Goal: Find specific page/section: Find specific page/section

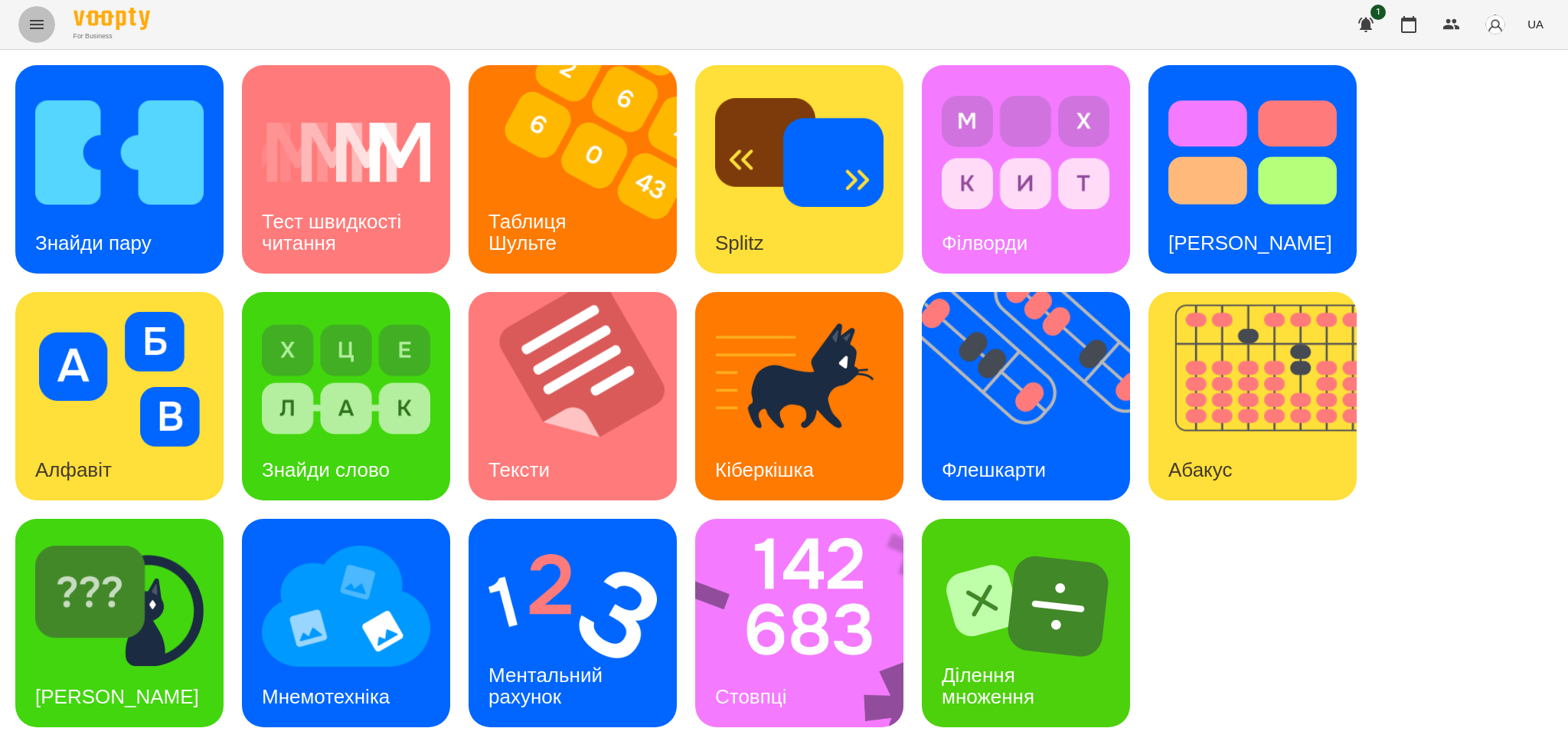
click at [37, 16] on icon "Menu" at bounding box center [37, 24] width 18 height 18
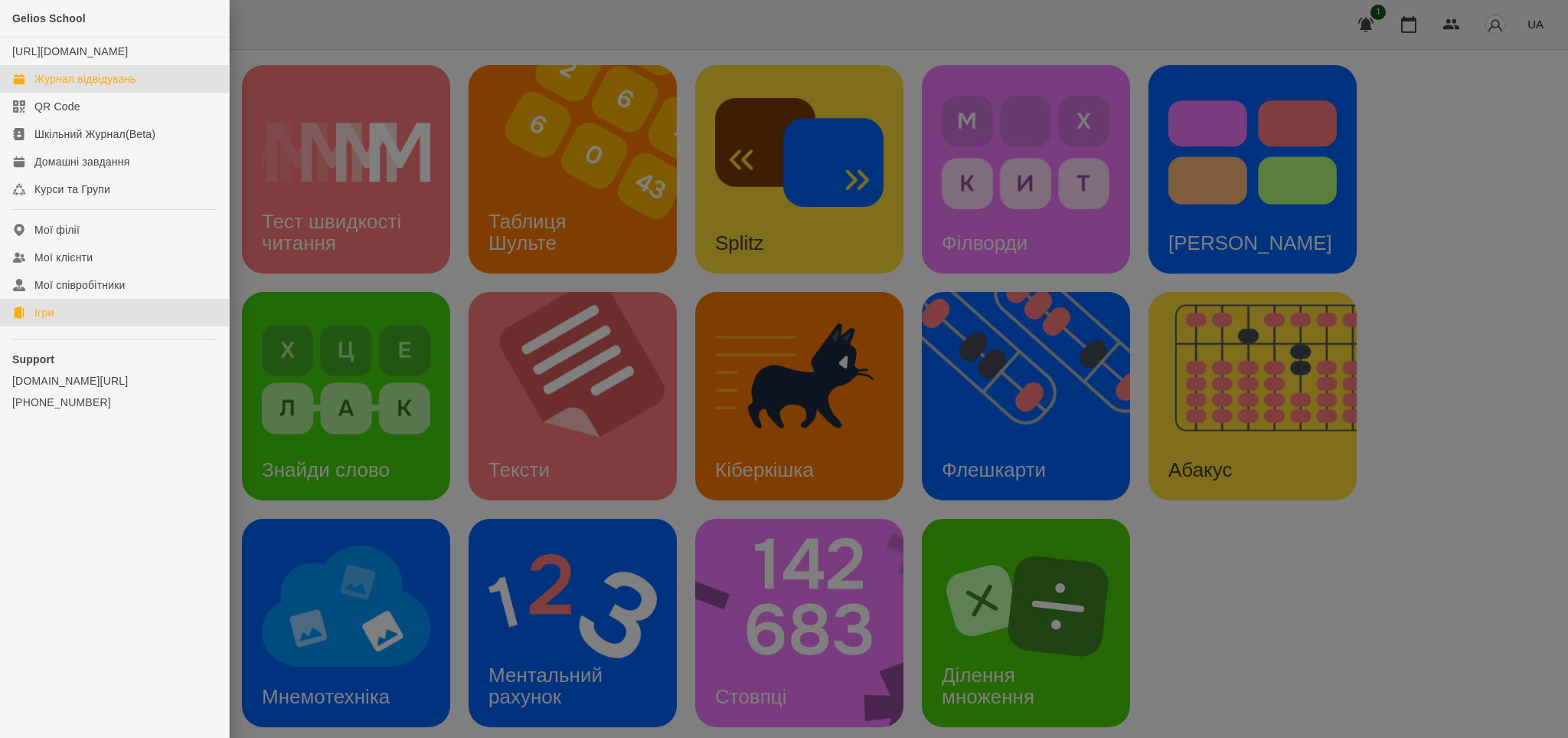
click at [58, 87] on div "Журнал відвідувань" at bounding box center [85, 78] width 102 height 15
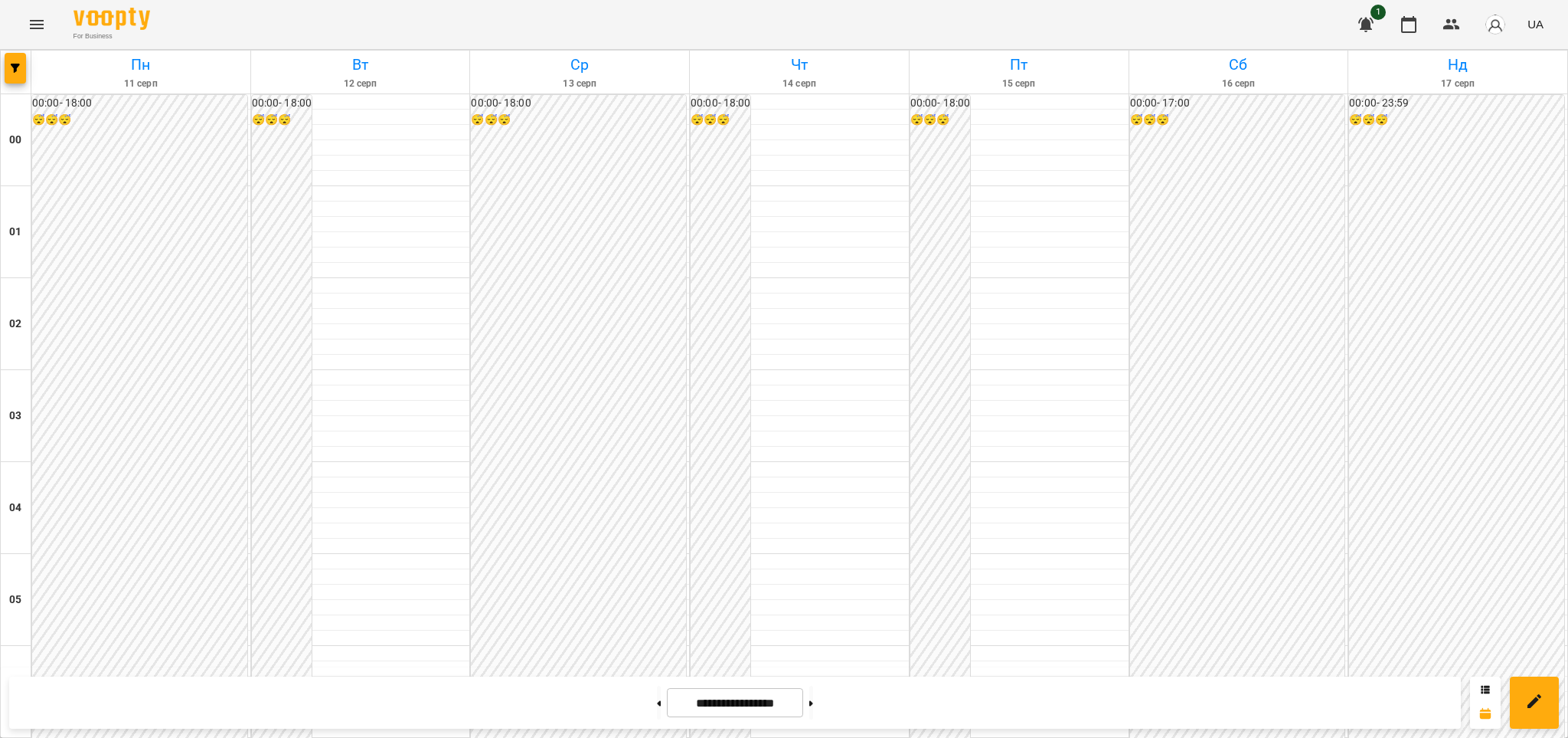
scroll to position [1367, 0]
click at [813, 703] on icon at bounding box center [812, 703] width 4 height 5
click at [657, 700] on icon at bounding box center [659, 703] width 4 height 6
click at [813, 701] on icon at bounding box center [812, 703] width 4 height 6
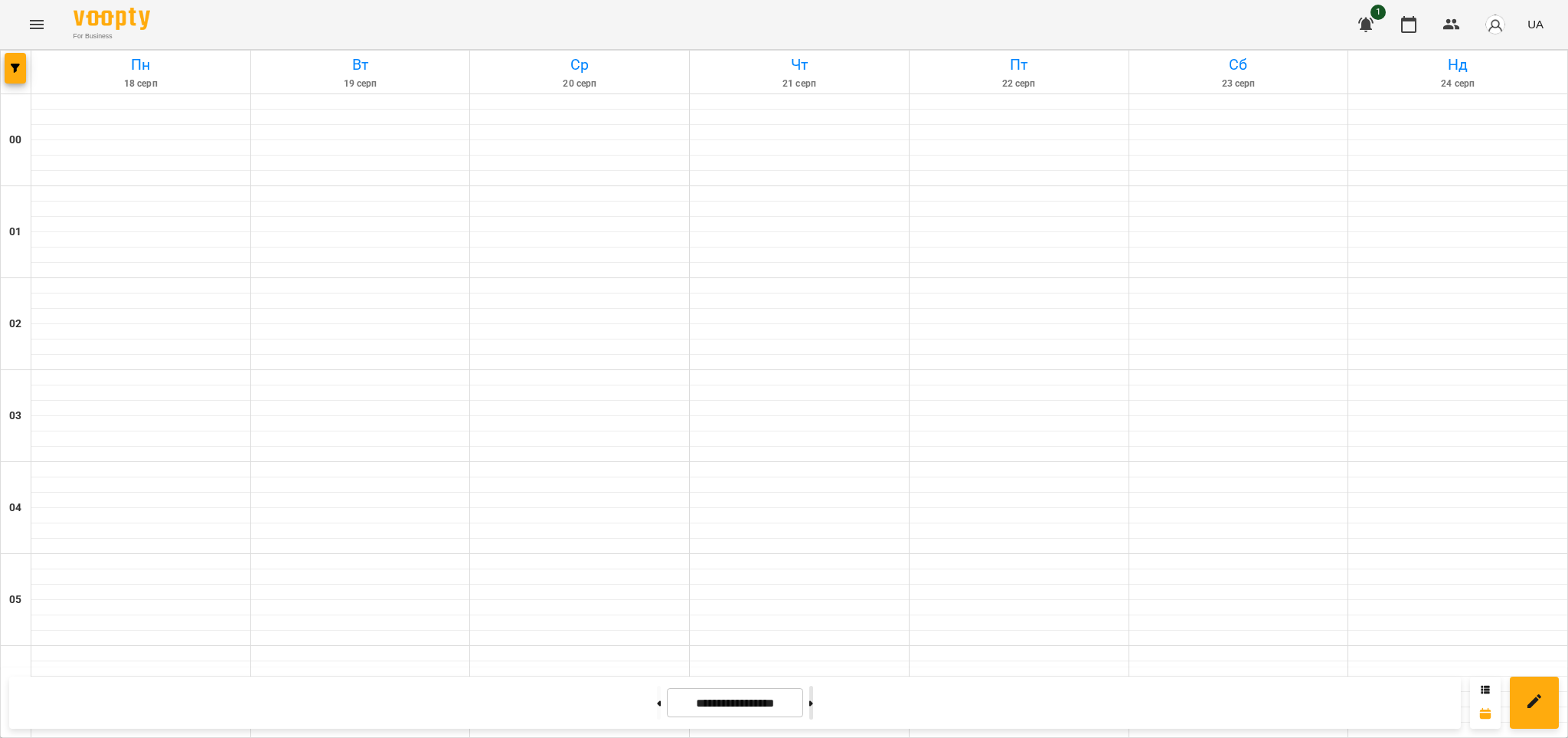
type input "**********"
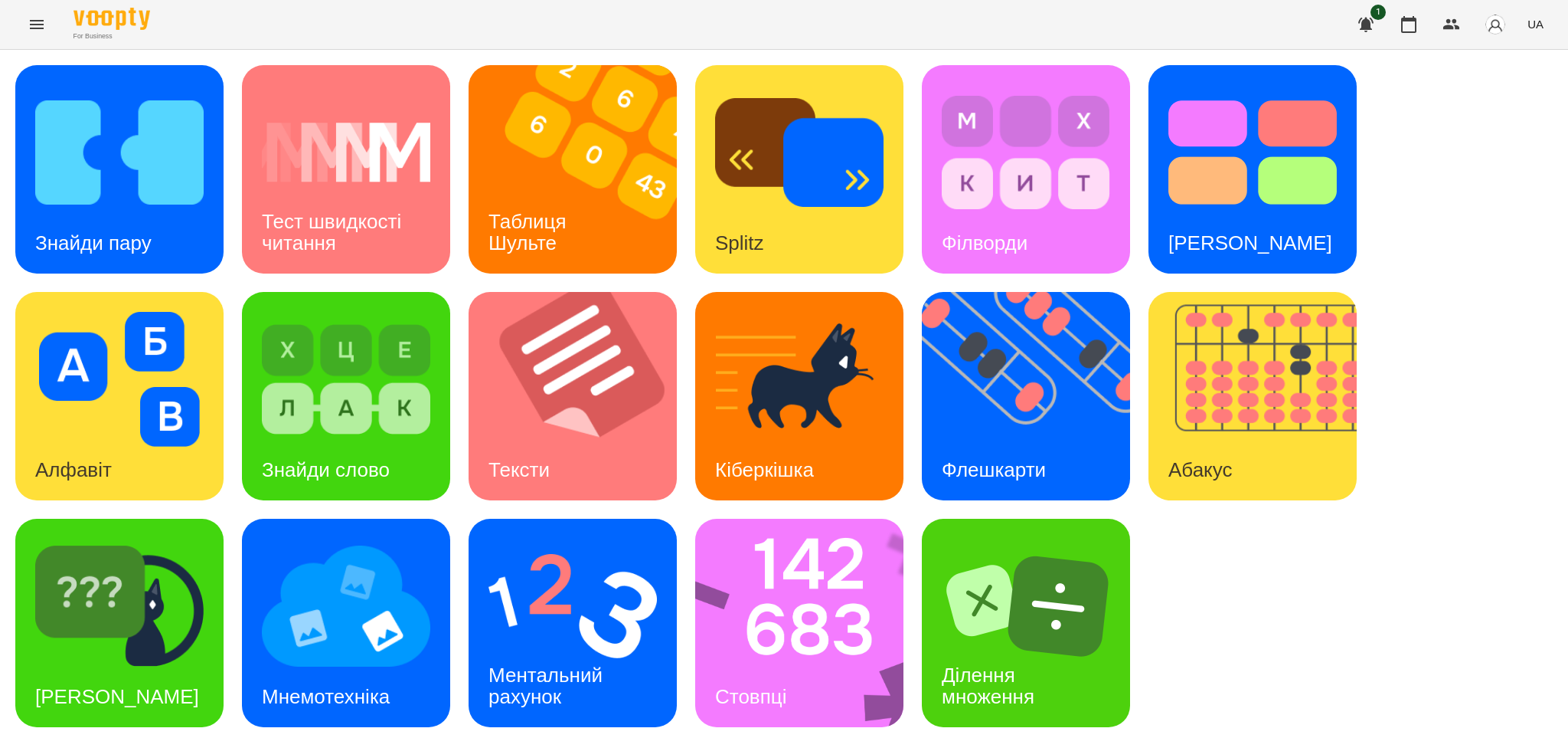
click at [34, 23] on icon "Menu" at bounding box center [36, 24] width 14 height 9
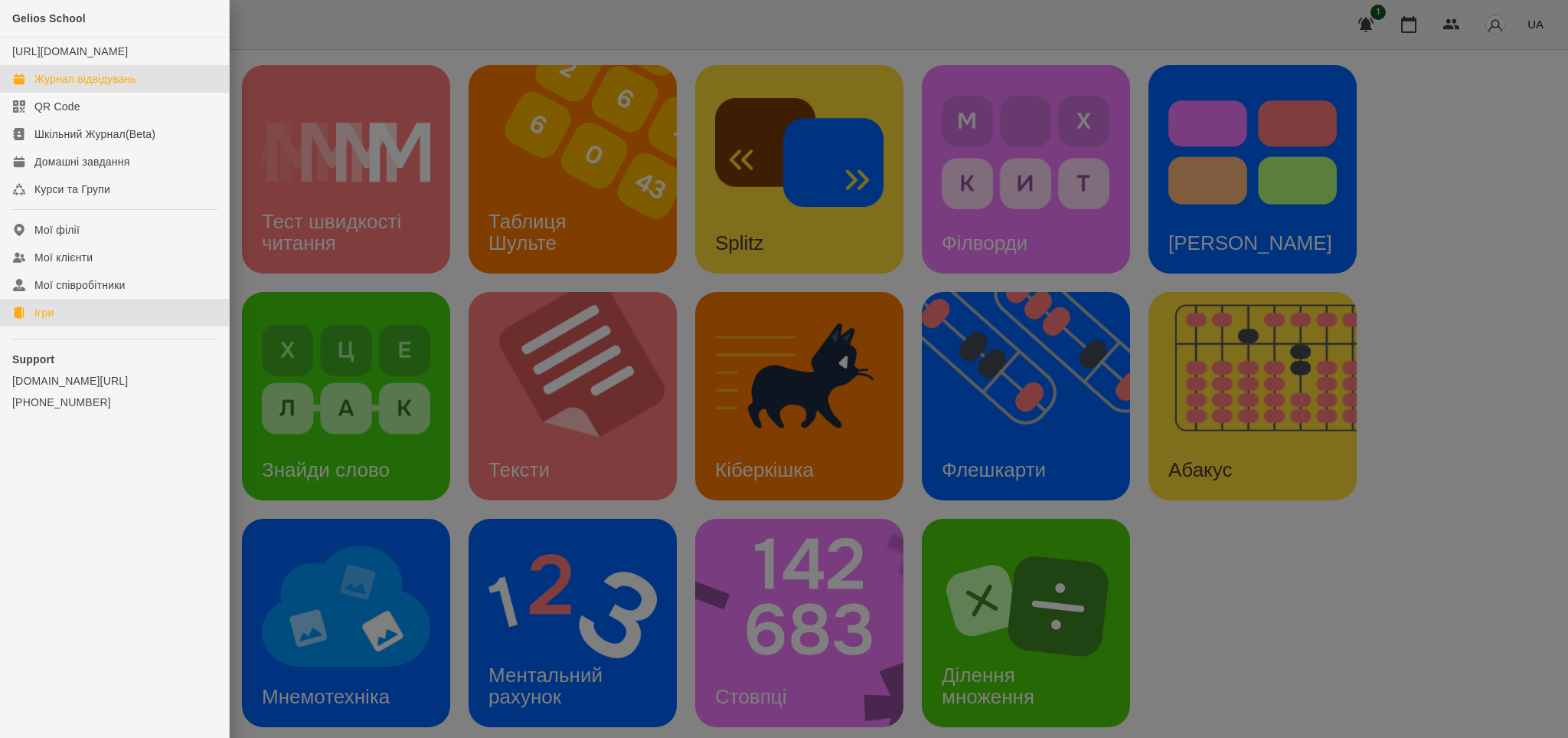
click at [133, 87] on div "Журнал відвідувань" at bounding box center [85, 78] width 102 height 15
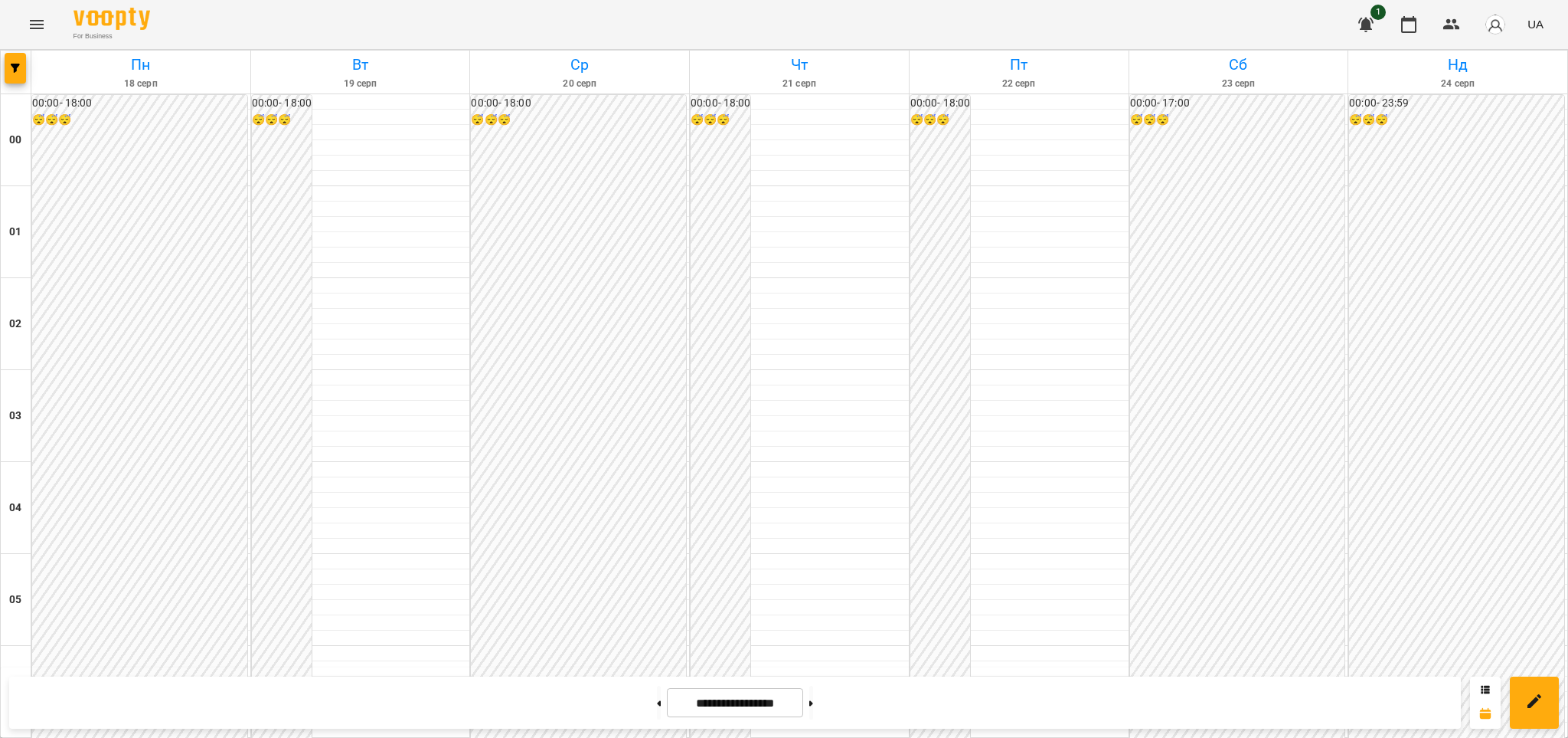
scroll to position [1522, 0]
